Goal: Book appointment/travel/reservation

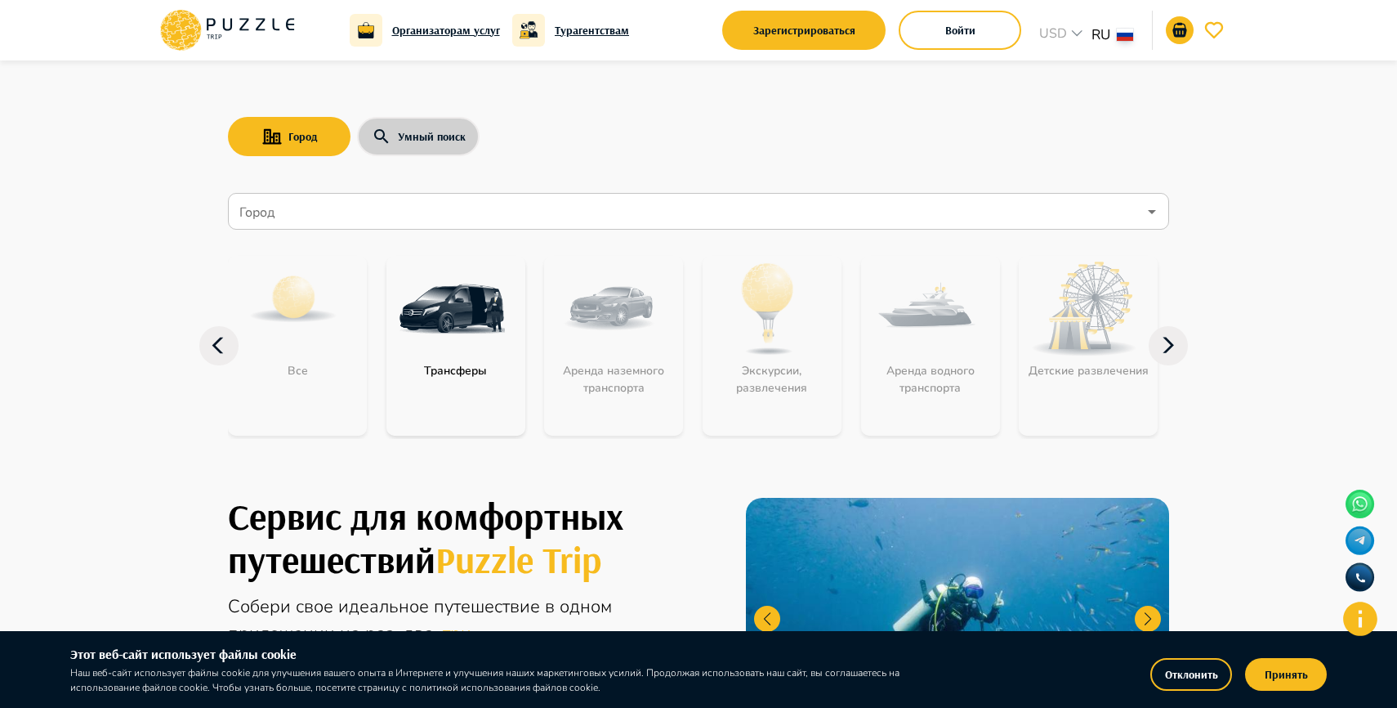
click at [384, 150] on button "Умный поиск" at bounding box center [418, 136] width 123 height 39
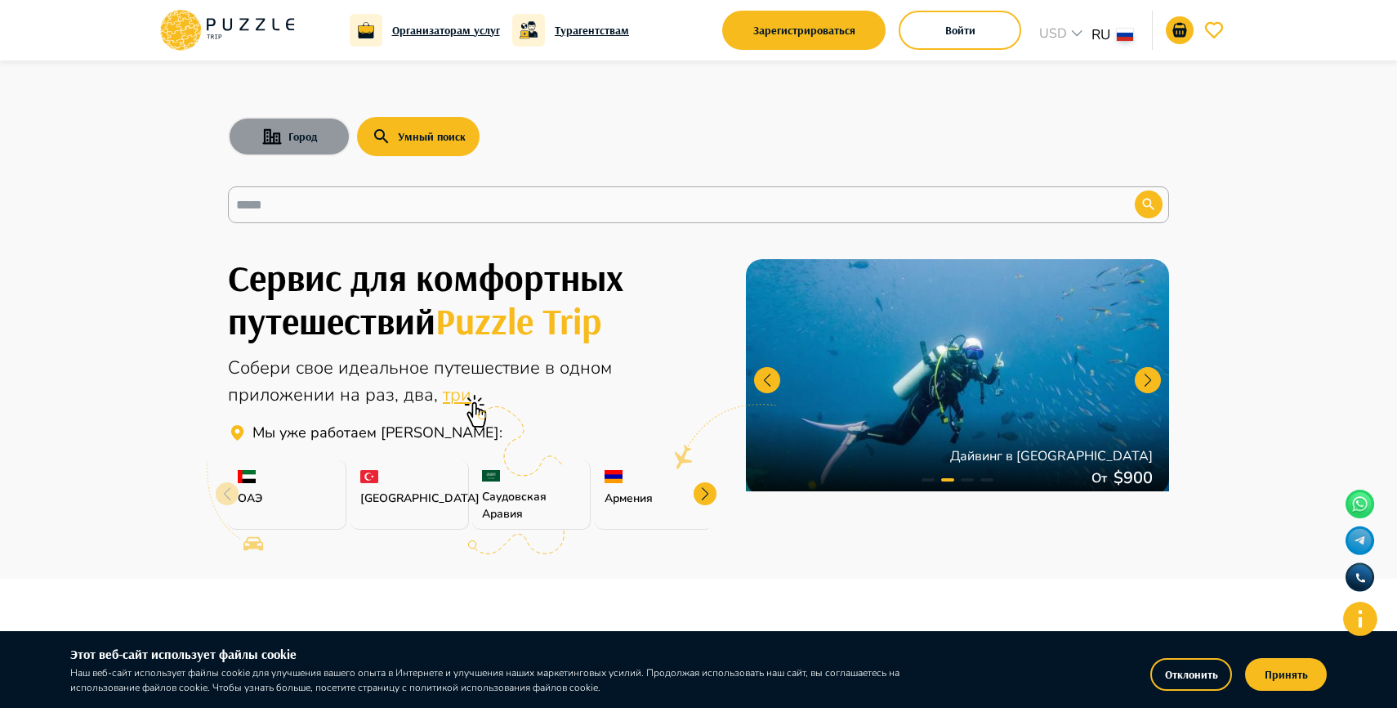
click at [312, 150] on button "Город" at bounding box center [289, 136] width 123 height 39
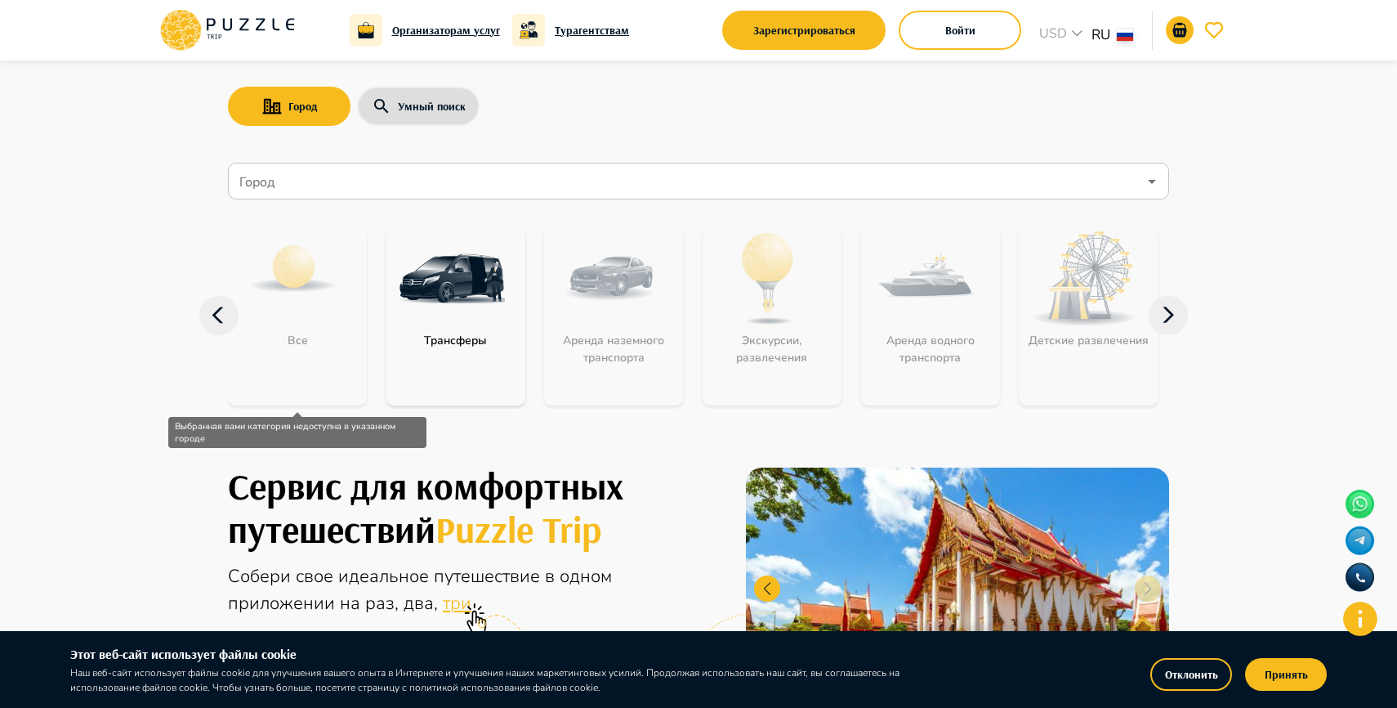
scroll to position [29, 0]
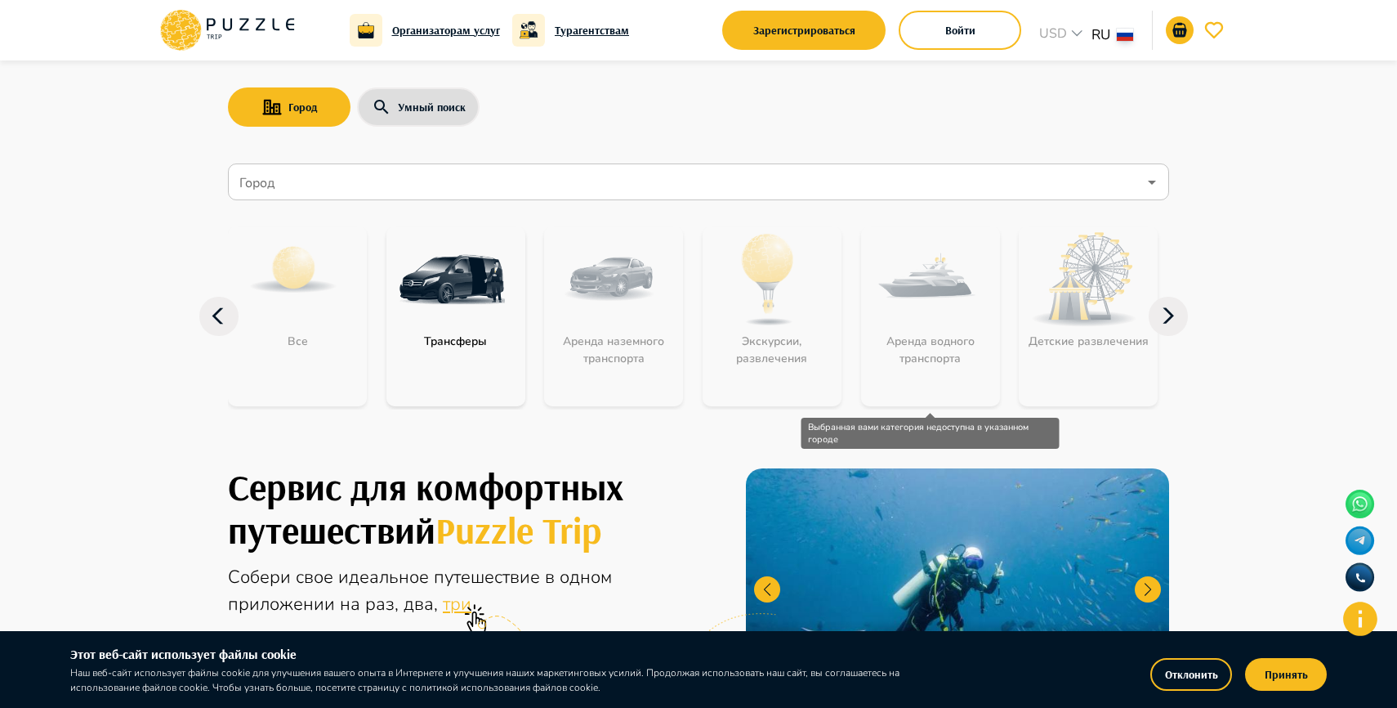
click at [923, 348] on div "Аренда водного транспорта" at bounding box center [930, 316] width 139 height 180
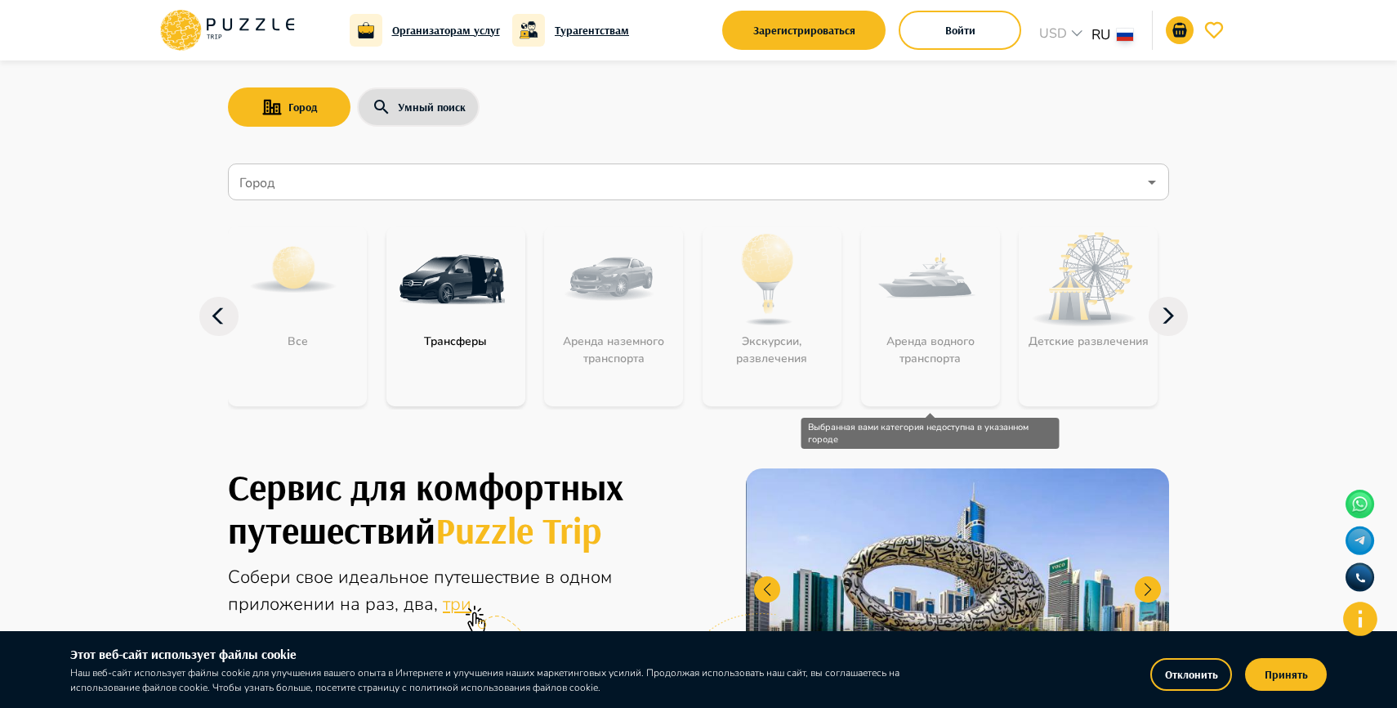
click at [912, 330] on div "Аренда водного транспорта" at bounding box center [930, 316] width 139 height 180
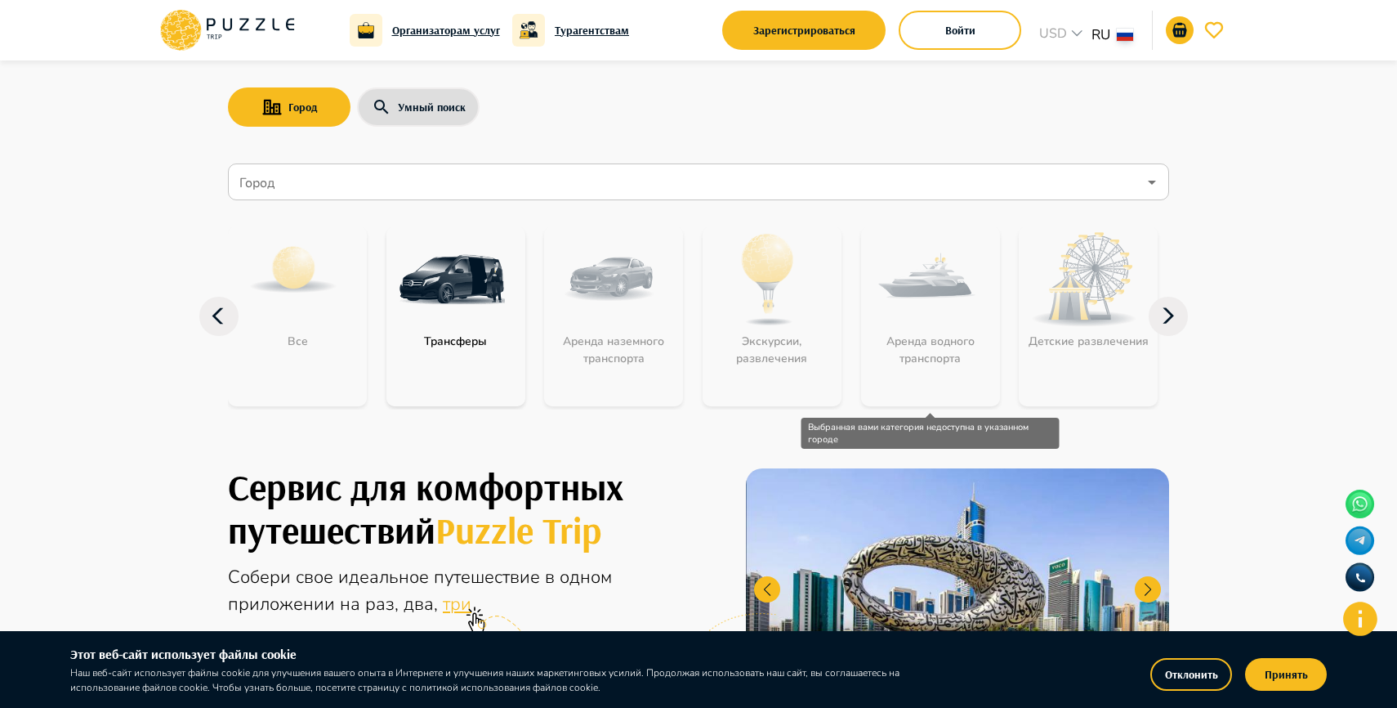
click at [909, 330] on div "Аренда водного транспорта" at bounding box center [930, 316] width 139 height 180
click at [910, 330] on div "Аренда водного транспорта" at bounding box center [930, 316] width 139 height 180
click at [910, 331] on div "Аренда водного транспорта" at bounding box center [930, 316] width 139 height 180
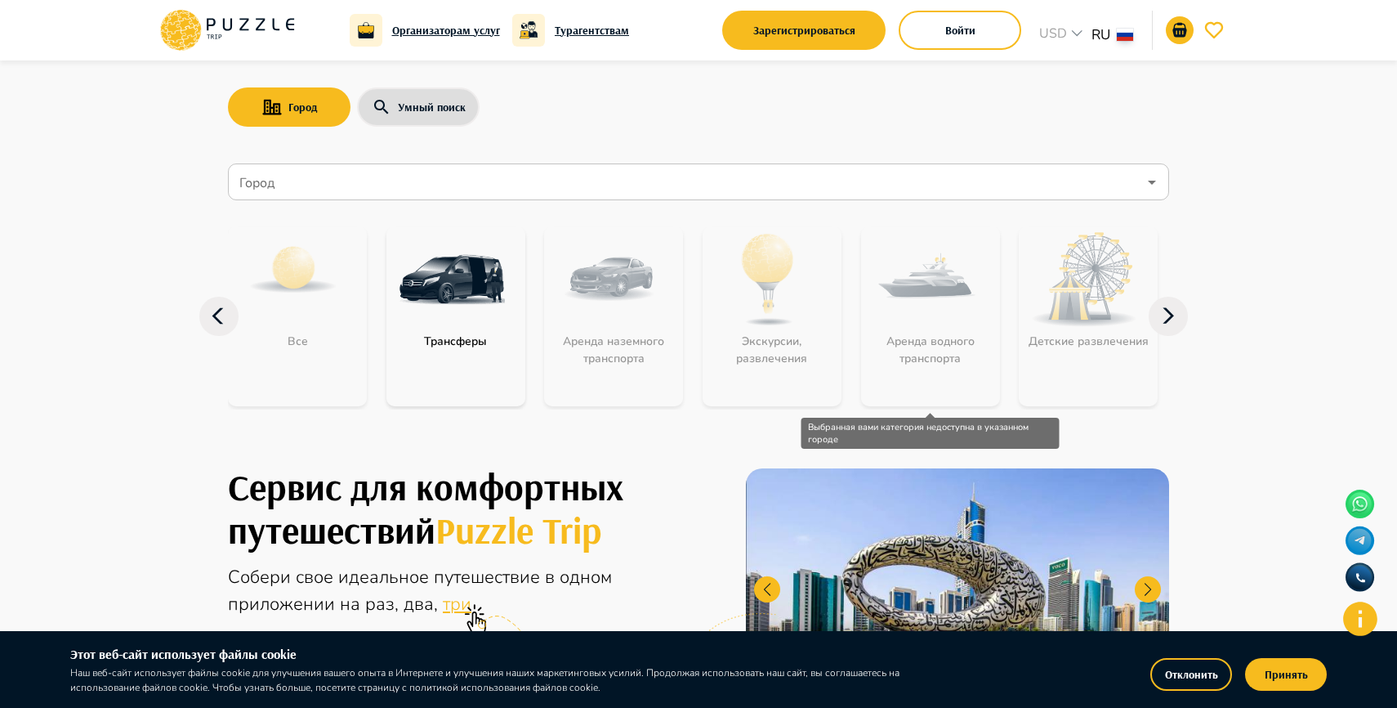
click at [910, 331] on div "Аренда водного транспорта" at bounding box center [930, 316] width 139 height 180
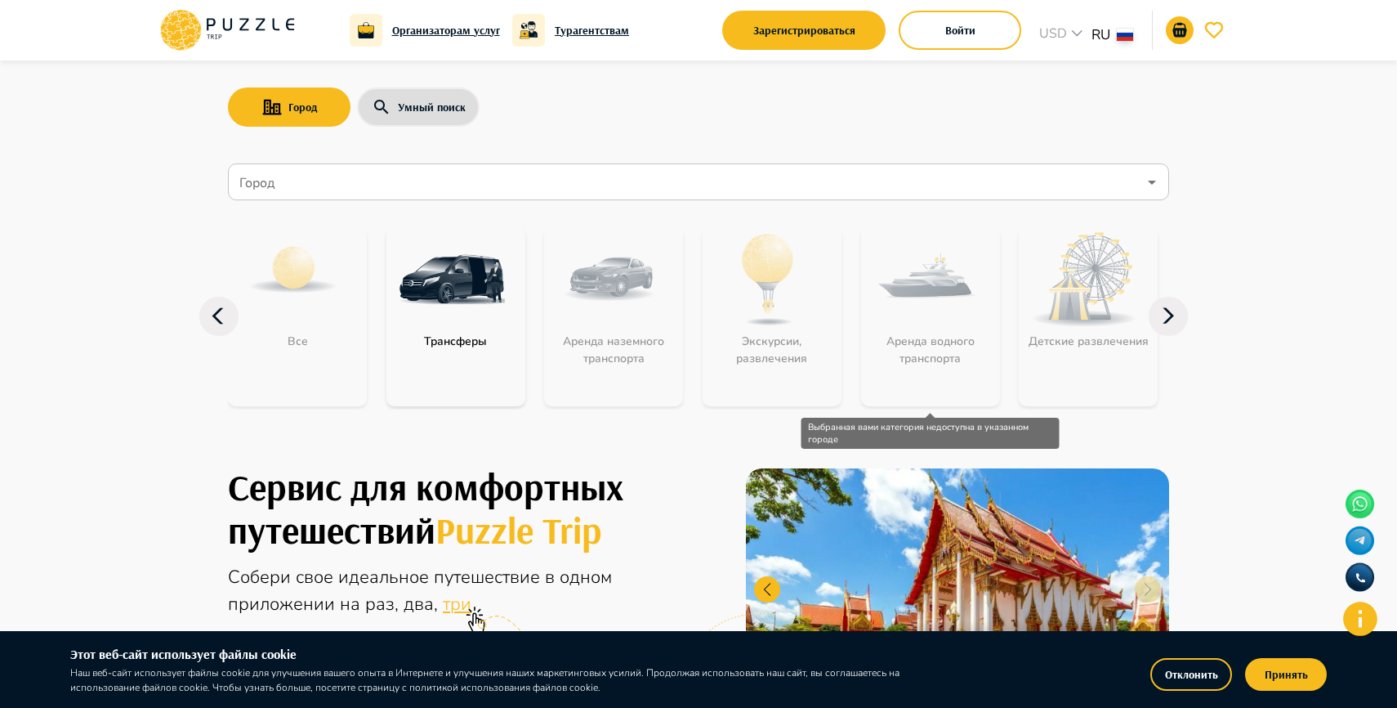
click at [910, 331] on div "Аренда водного транспорта" at bounding box center [930, 316] width 139 height 180
click at [909, 331] on div "Аренда водного транспорта" at bounding box center [930, 316] width 139 height 180
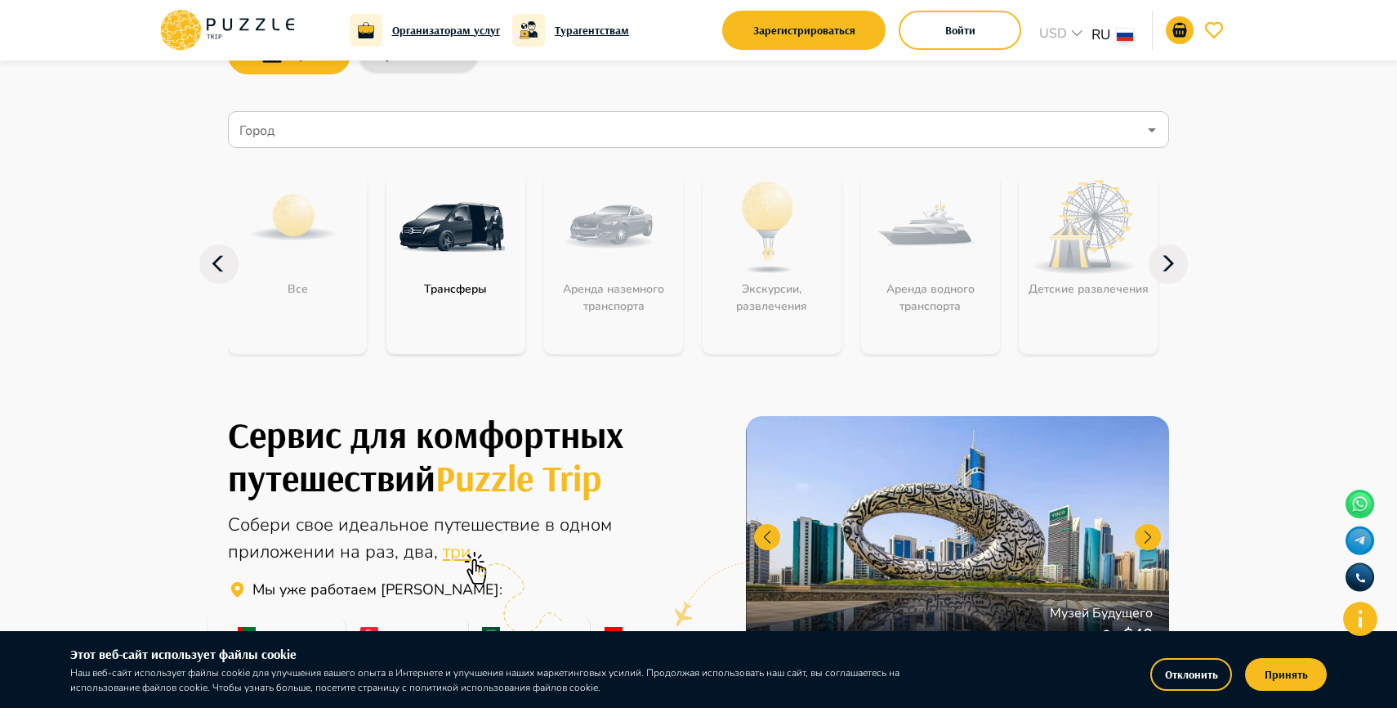
scroll to position [0, 0]
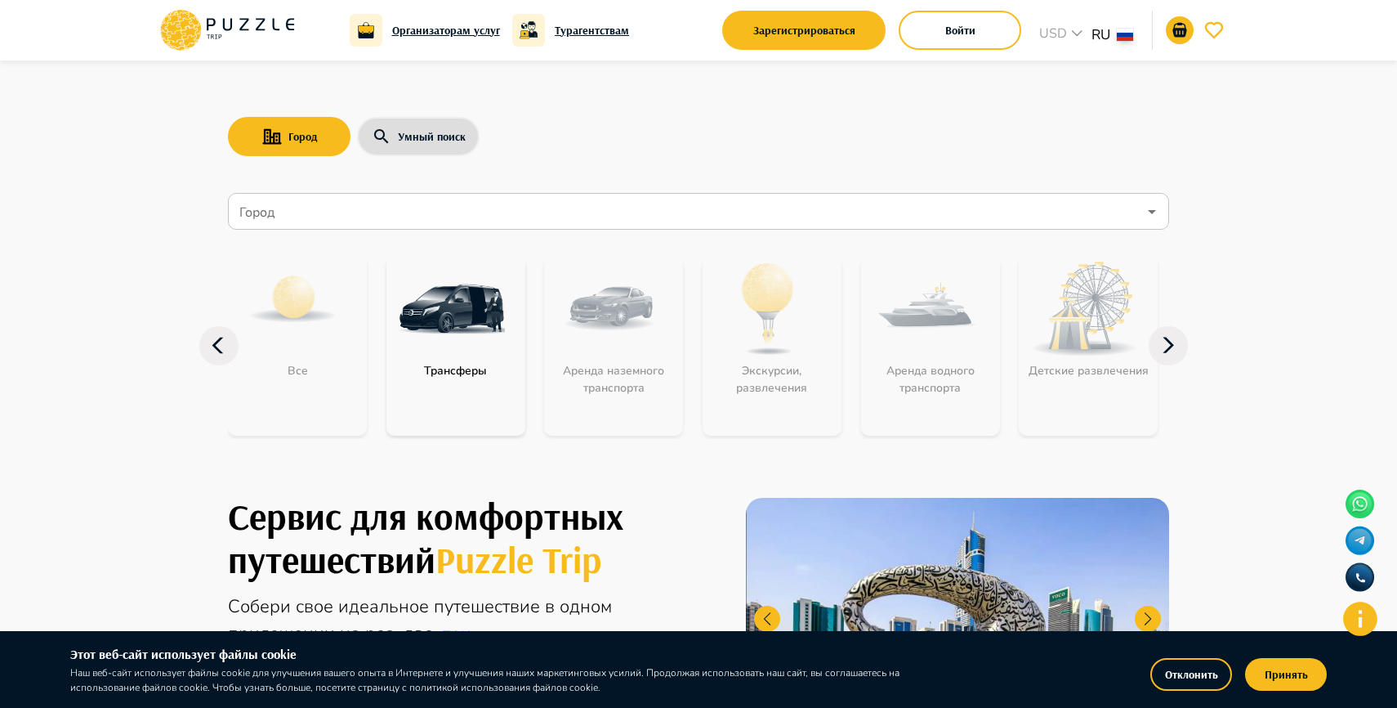
click at [202, 24] on icon at bounding box center [227, 30] width 139 height 42
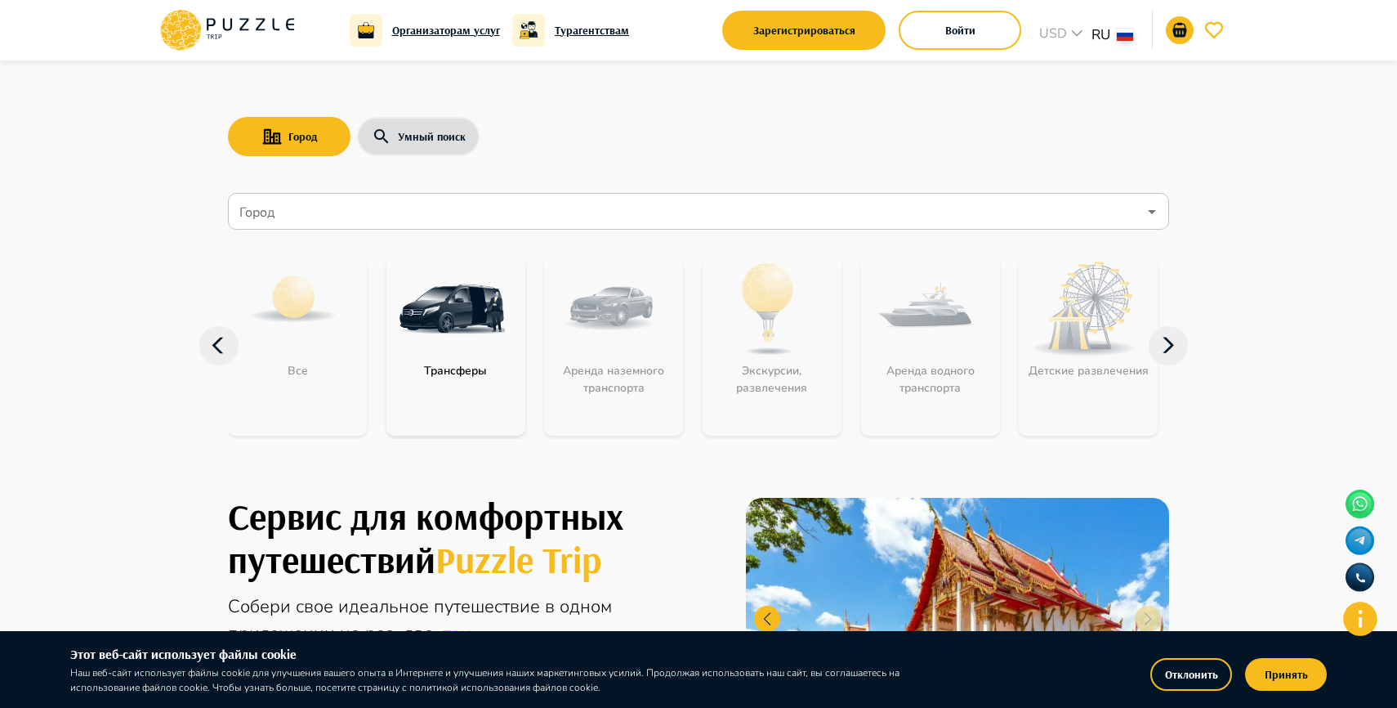
click at [243, 42] on icon at bounding box center [227, 30] width 139 height 42
